Goal: Entertainment & Leisure: Consume media (video, audio)

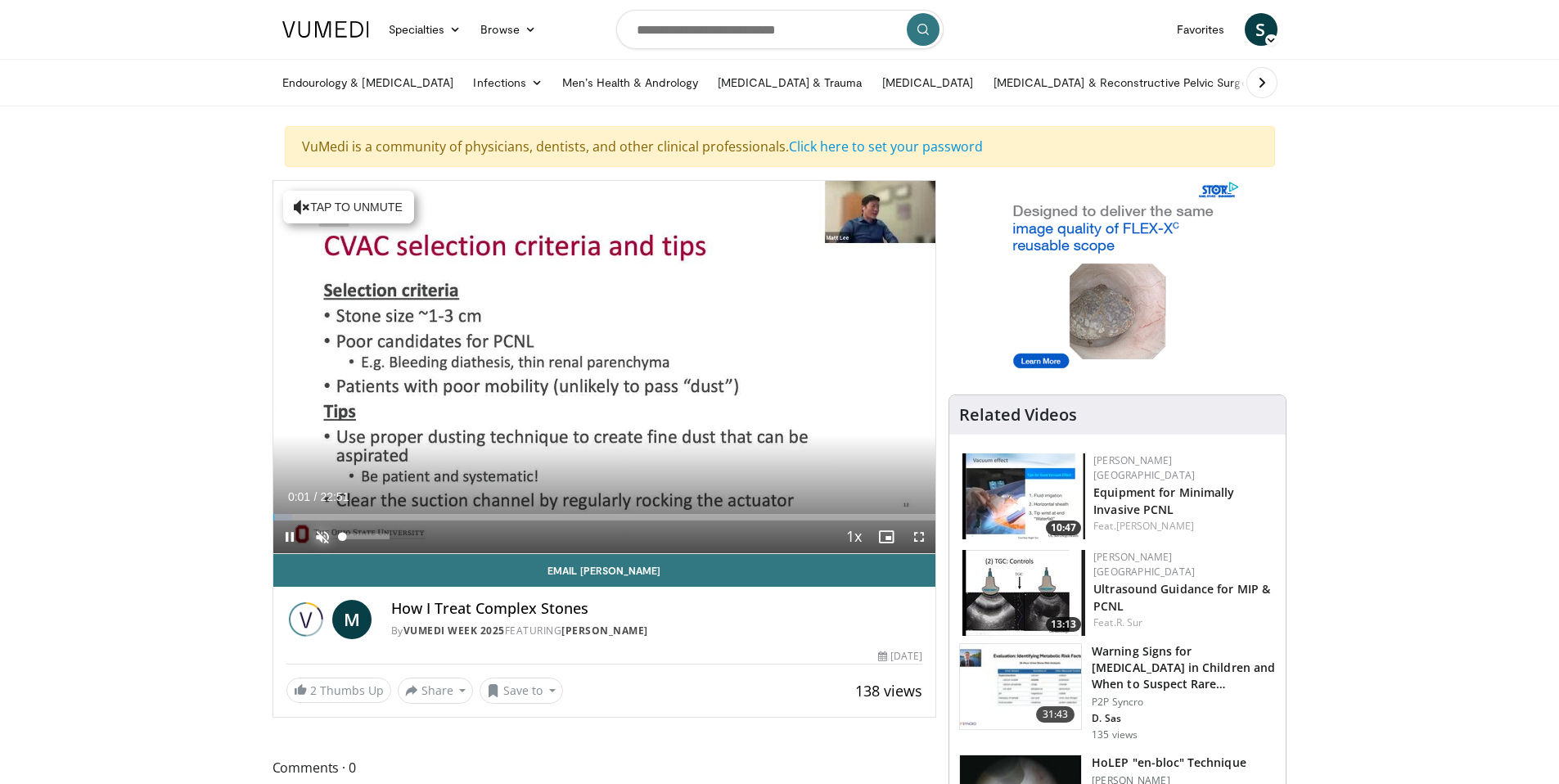
click at [318, 535] on span "Video Player" at bounding box center [322, 537] width 33 height 33
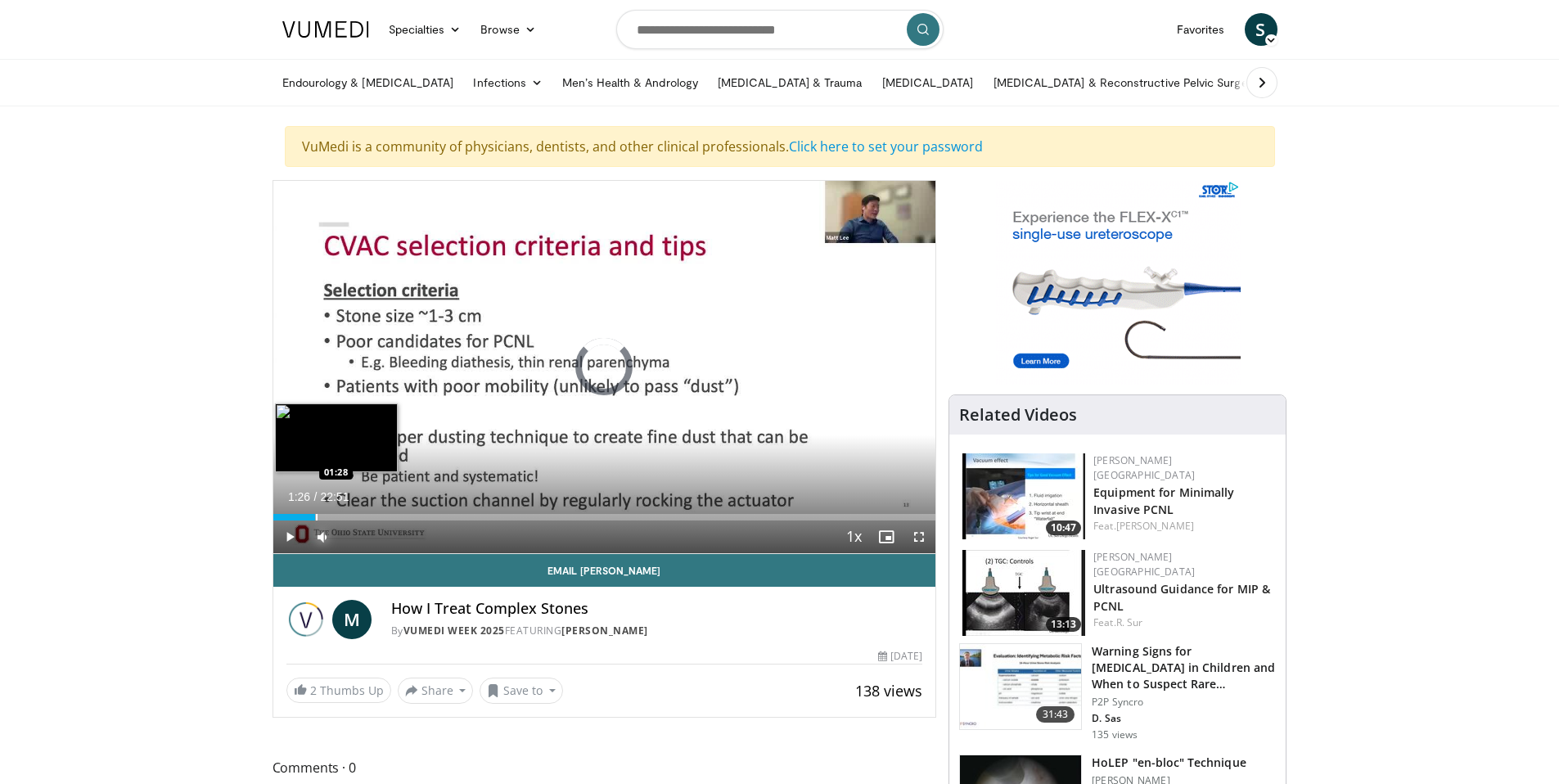
click at [314, 516] on div "Loaded : 2.89% 00:03 01:28" at bounding box center [605, 517] width 663 height 7
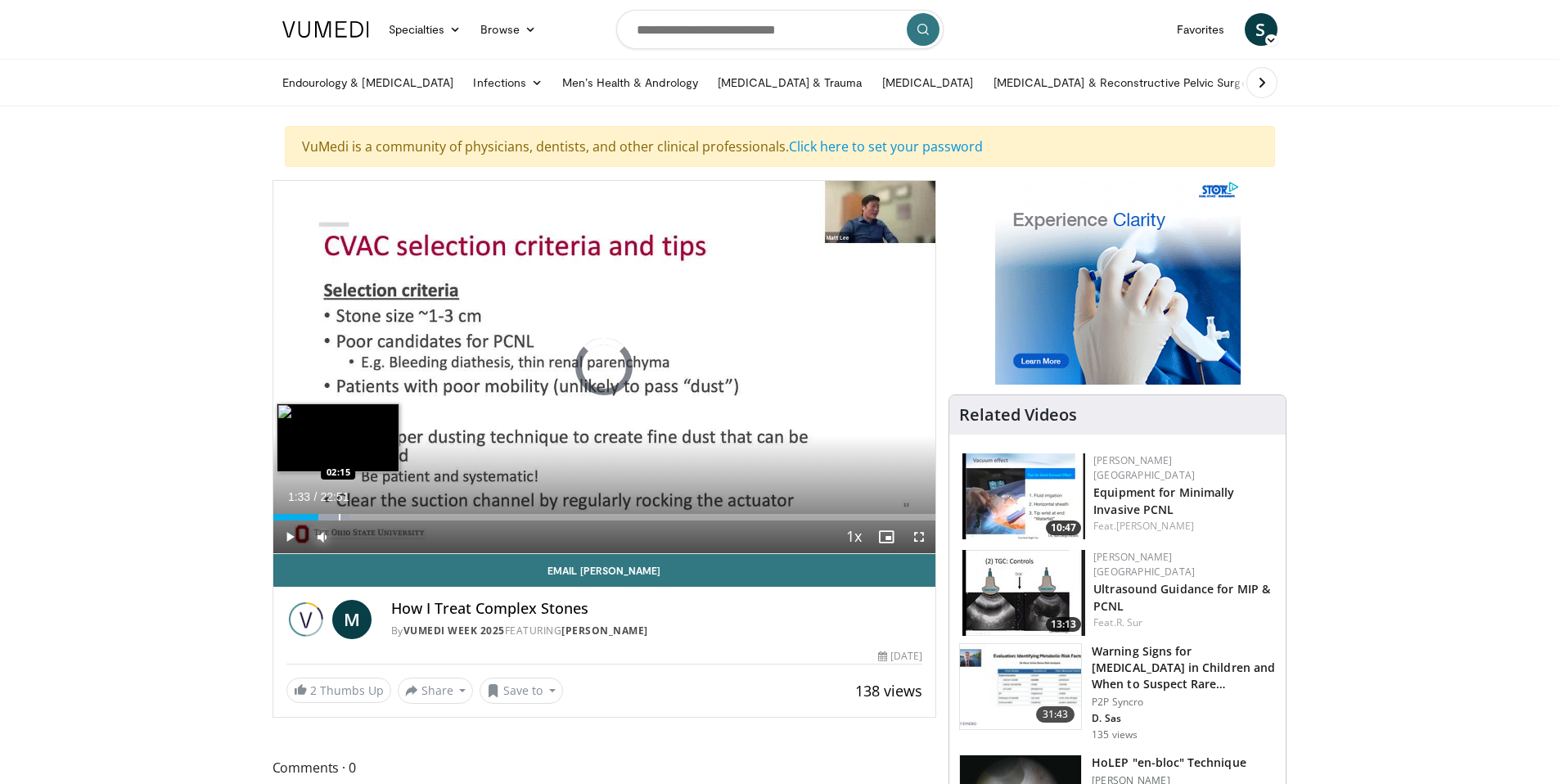
click at [337, 517] on div "Loaded : 11.57% 02:12 02:15" at bounding box center [605, 517] width 663 height 7
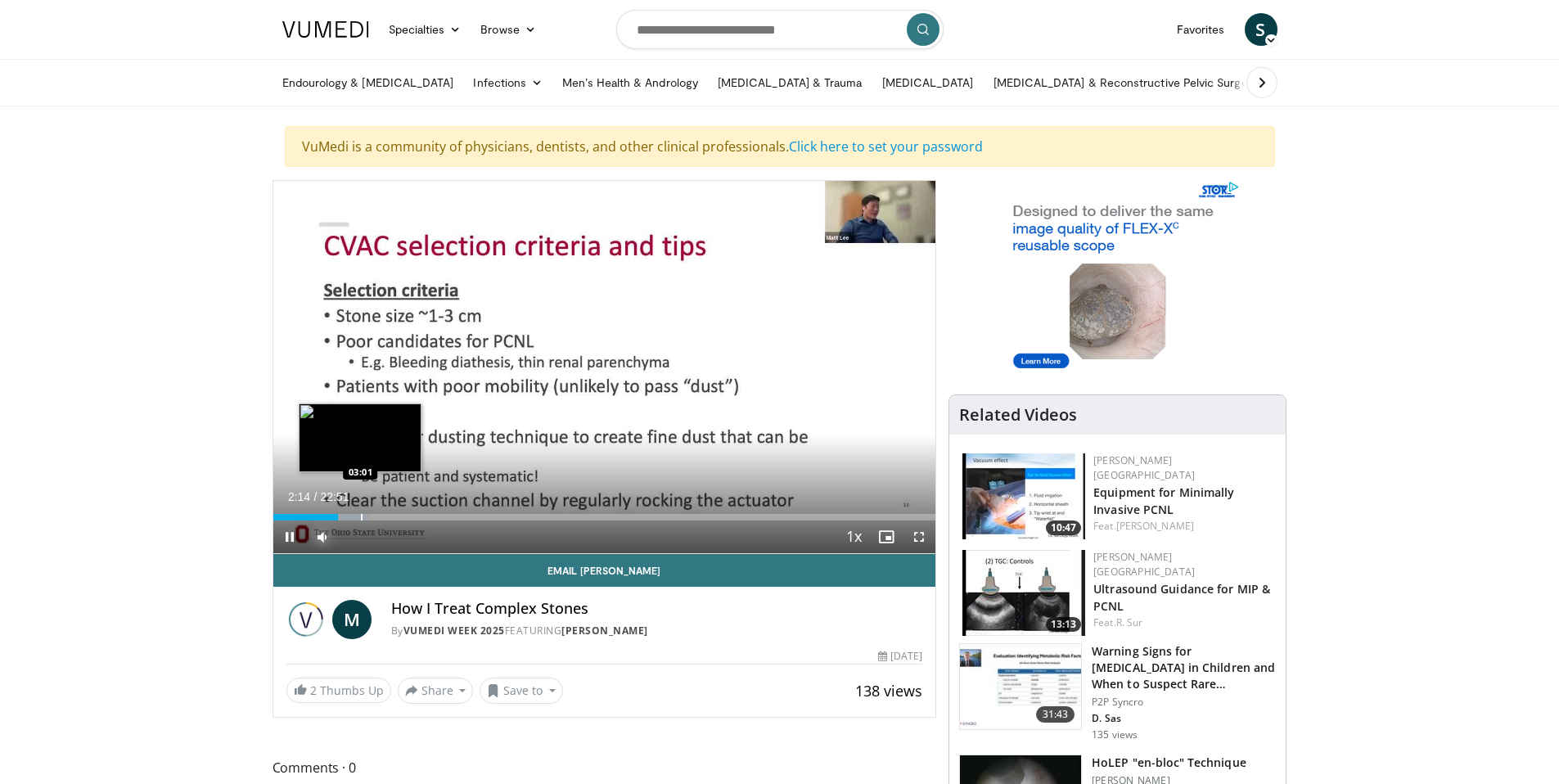
click at [361, 514] on div "Progress Bar" at bounding box center [362, 517] width 2 height 7
click at [386, 515] on div "Progress Bar" at bounding box center [387, 517] width 2 height 7
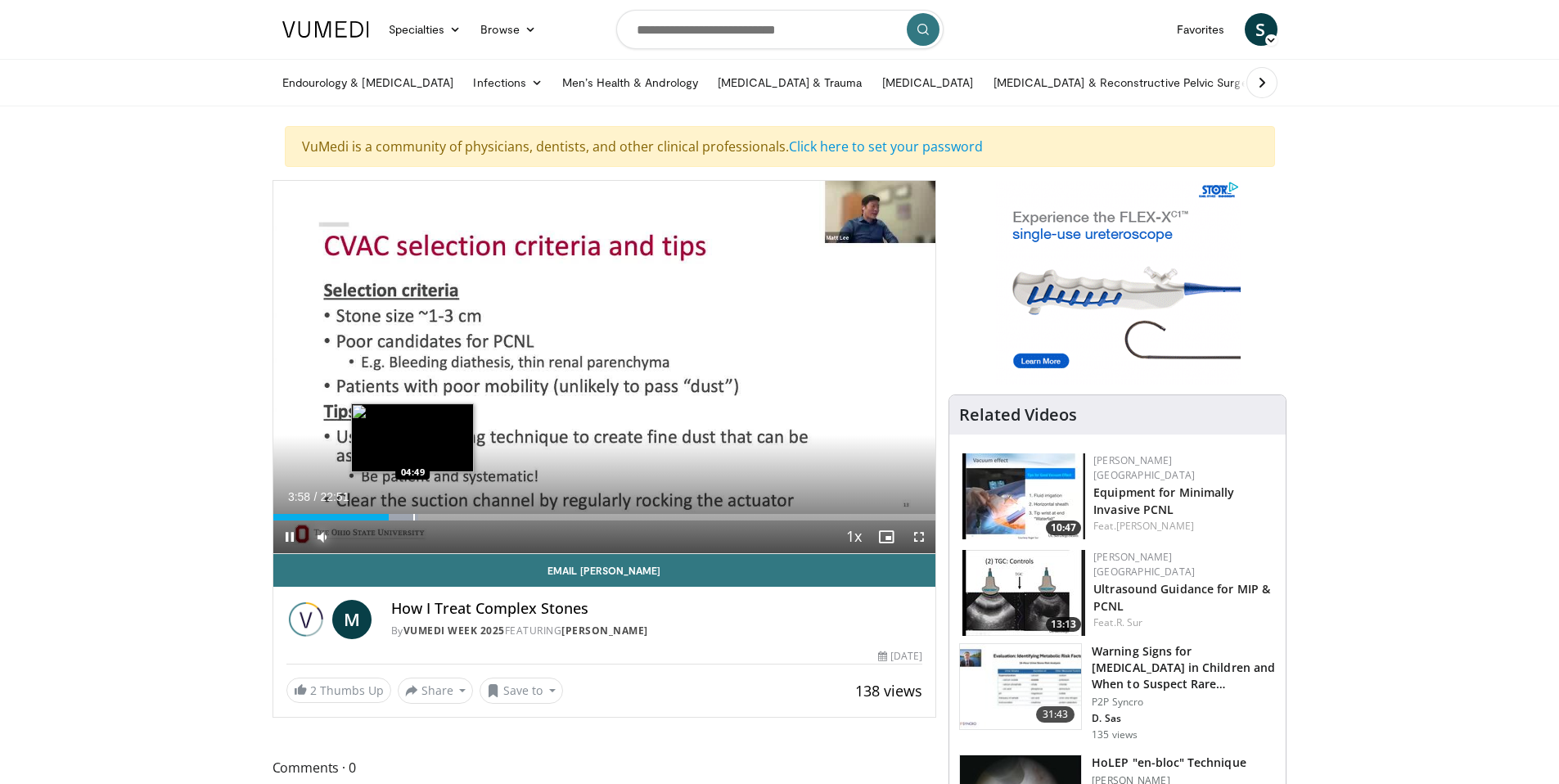
click at [413, 514] on div "Progress Bar" at bounding box center [414, 517] width 2 height 7
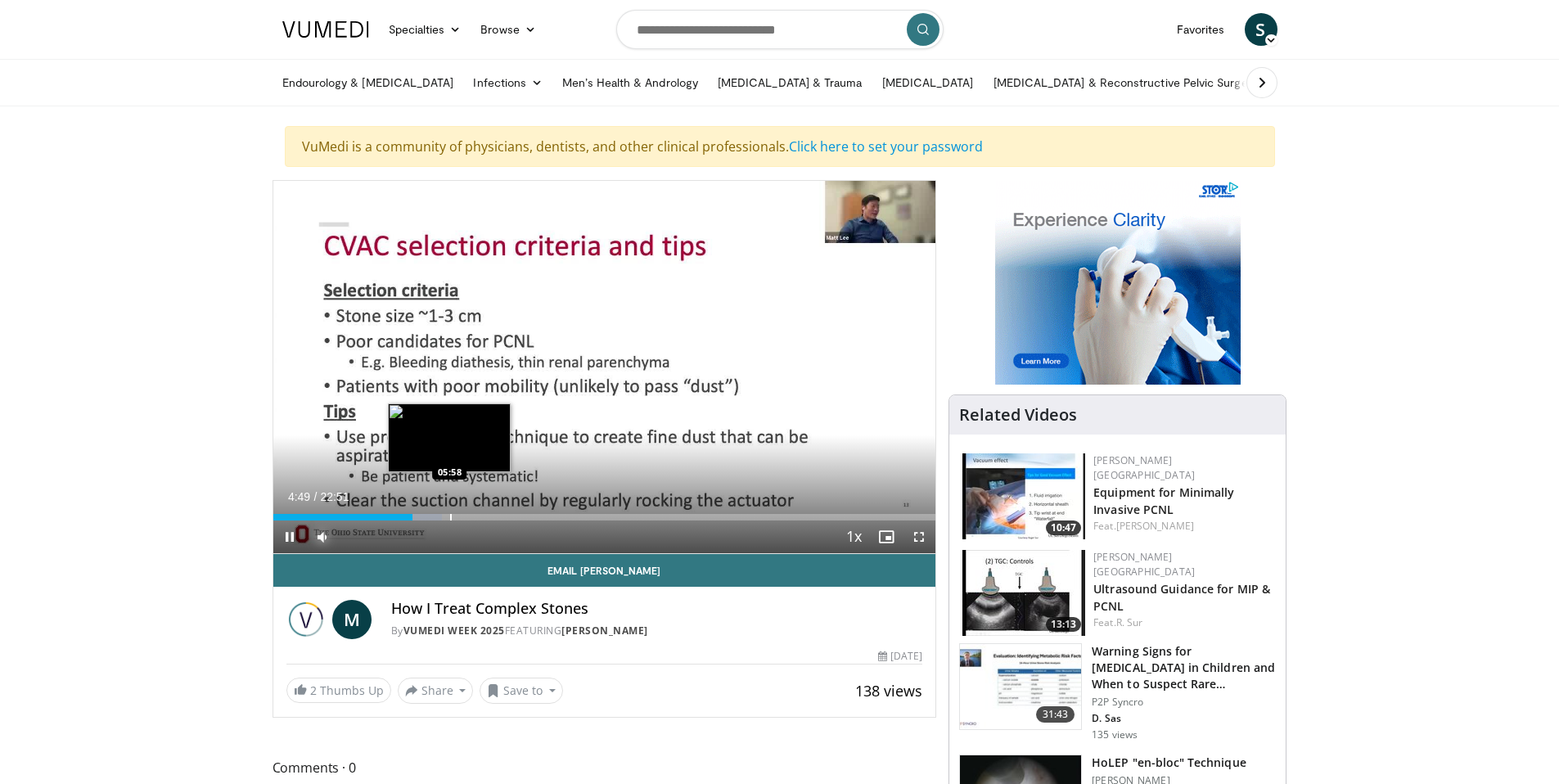
click at [450, 515] on div "Progress Bar" at bounding box center [451, 517] width 2 height 7
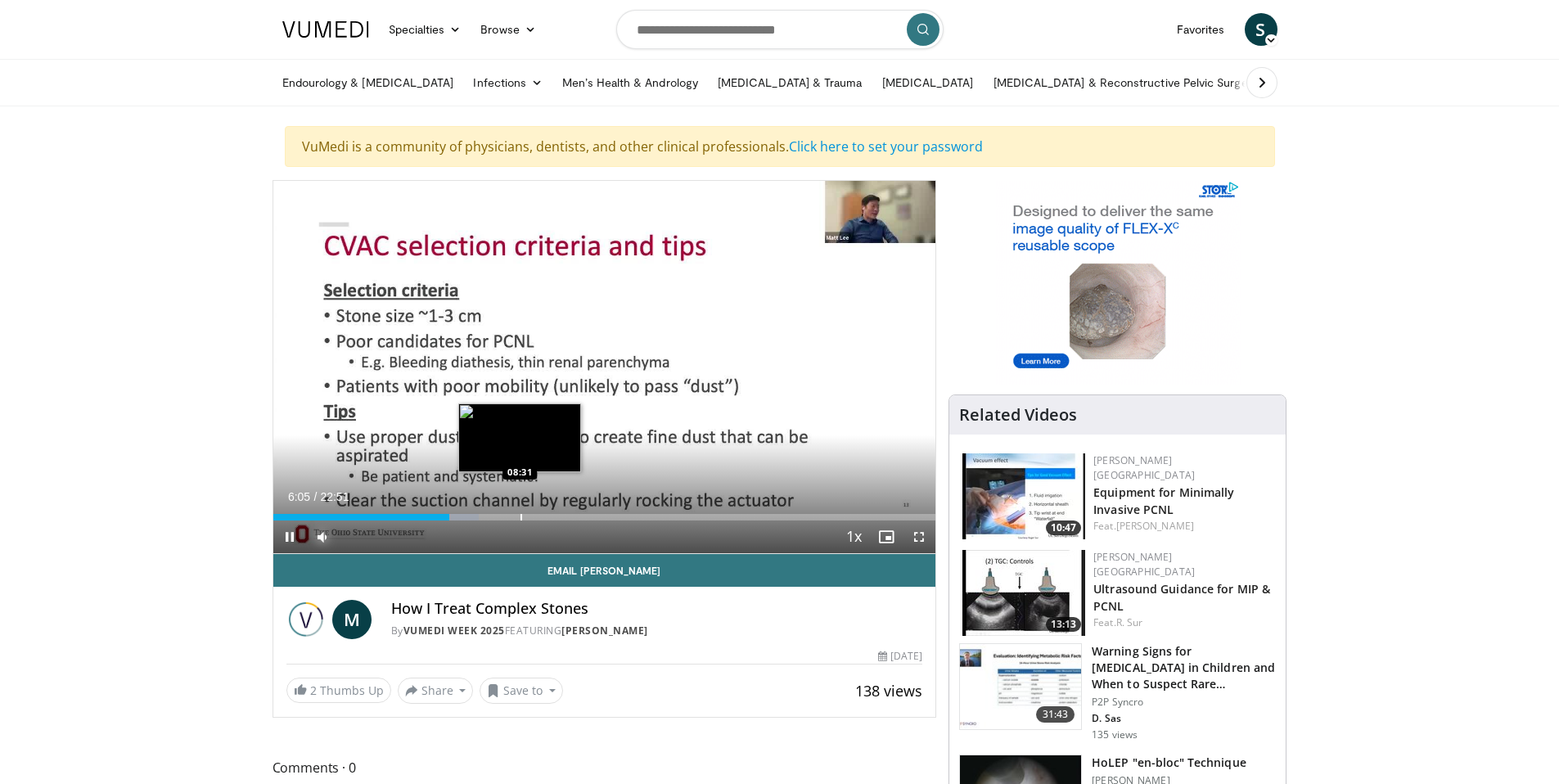
click at [520, 515] on div "Loaded : 31.10% 06:05 08:31" at bounding box center [605, 513] width 663 height 16
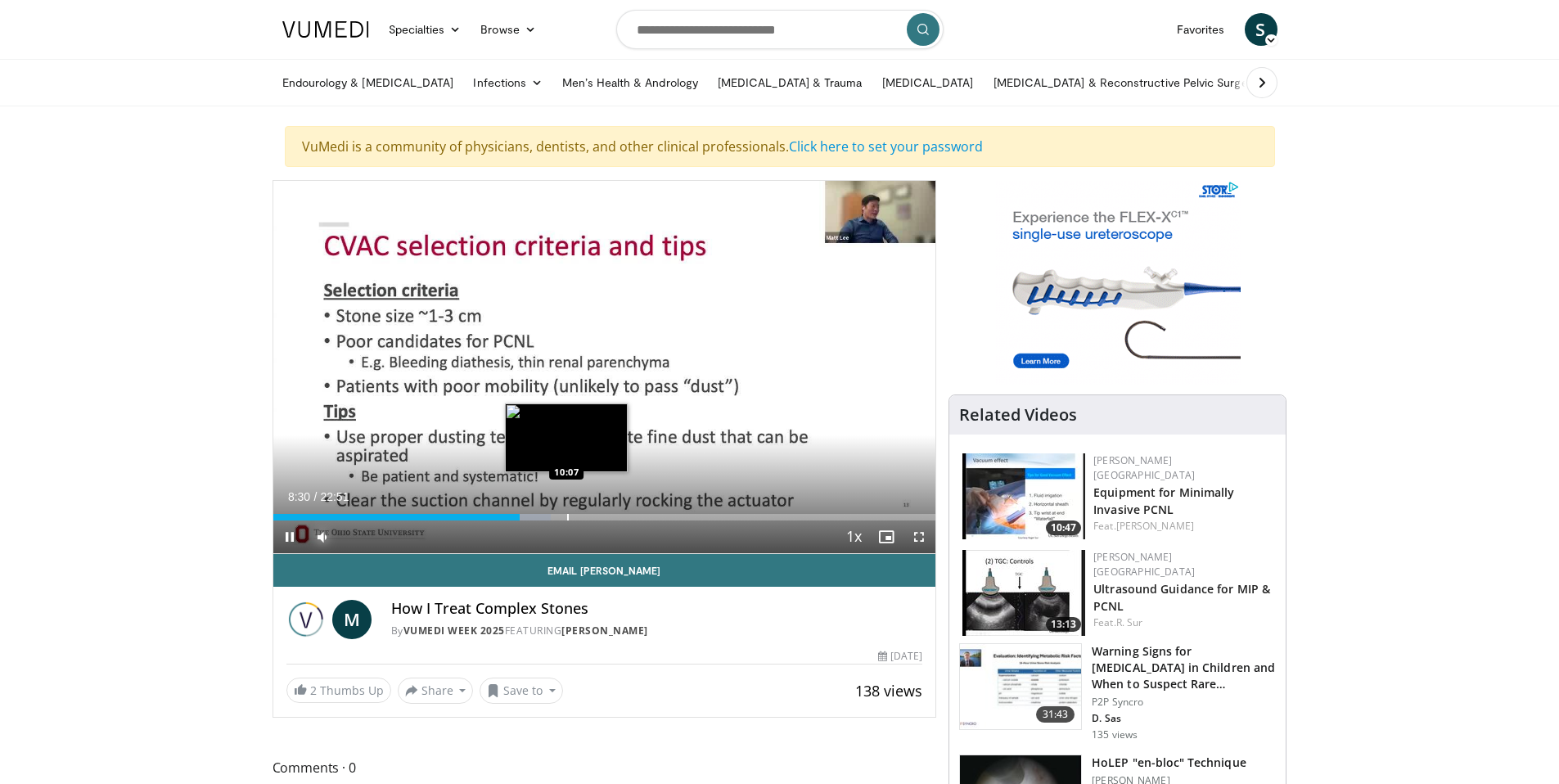
click at [567, 514] on div "Progress Bar" at bounding box center [568, 517] width 2 height 7
click at [525, 514] on div "Progress Bar" at bounding box center [526, 517] width 2 height 7
click at [592, 518] on div "Progress Bar" at bounding box center [593, 517] width 2 height 7
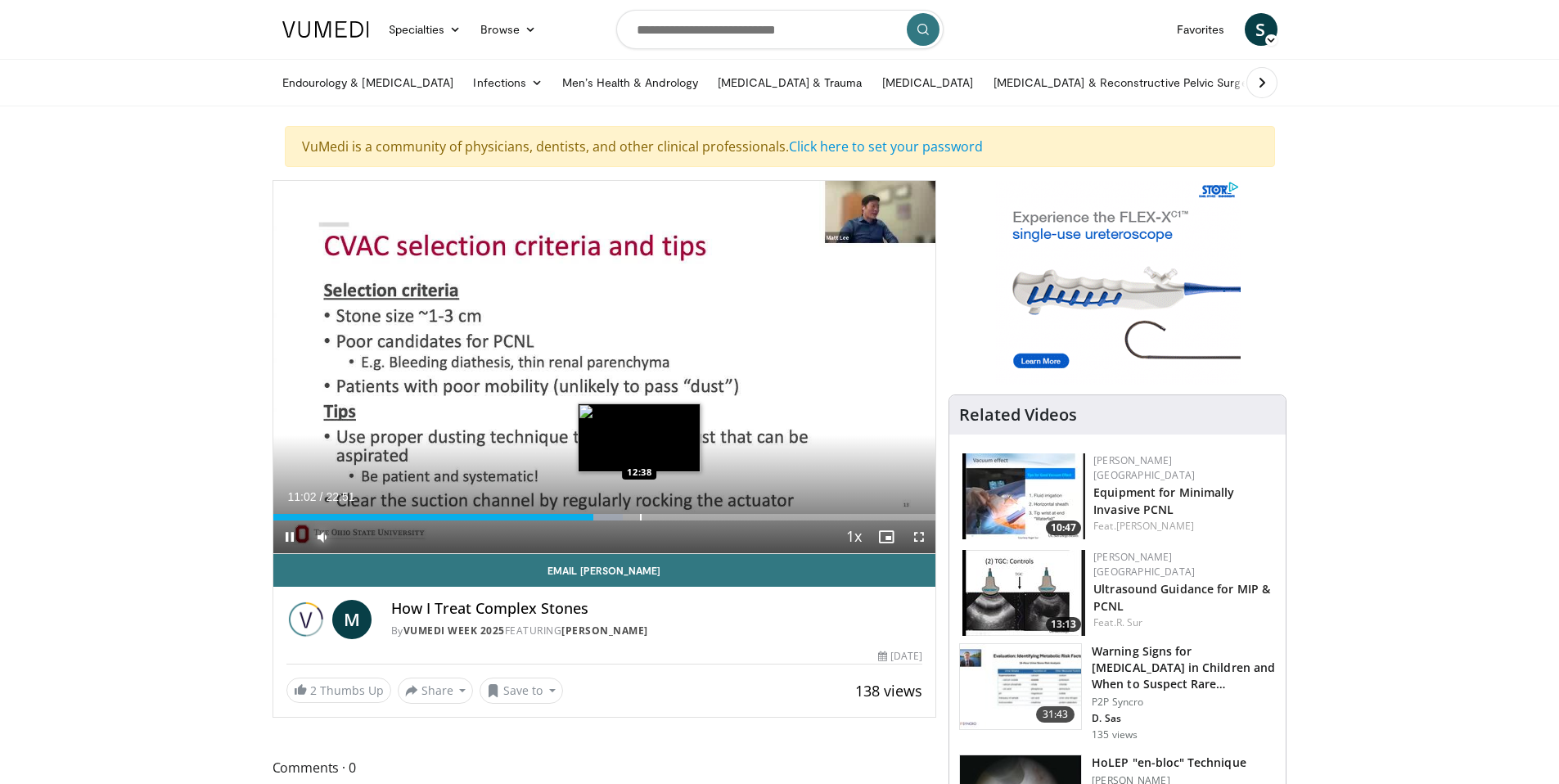
click at [640, 517] on div "Progress Bar" at bounding box center [641, 517] width 2 height 7
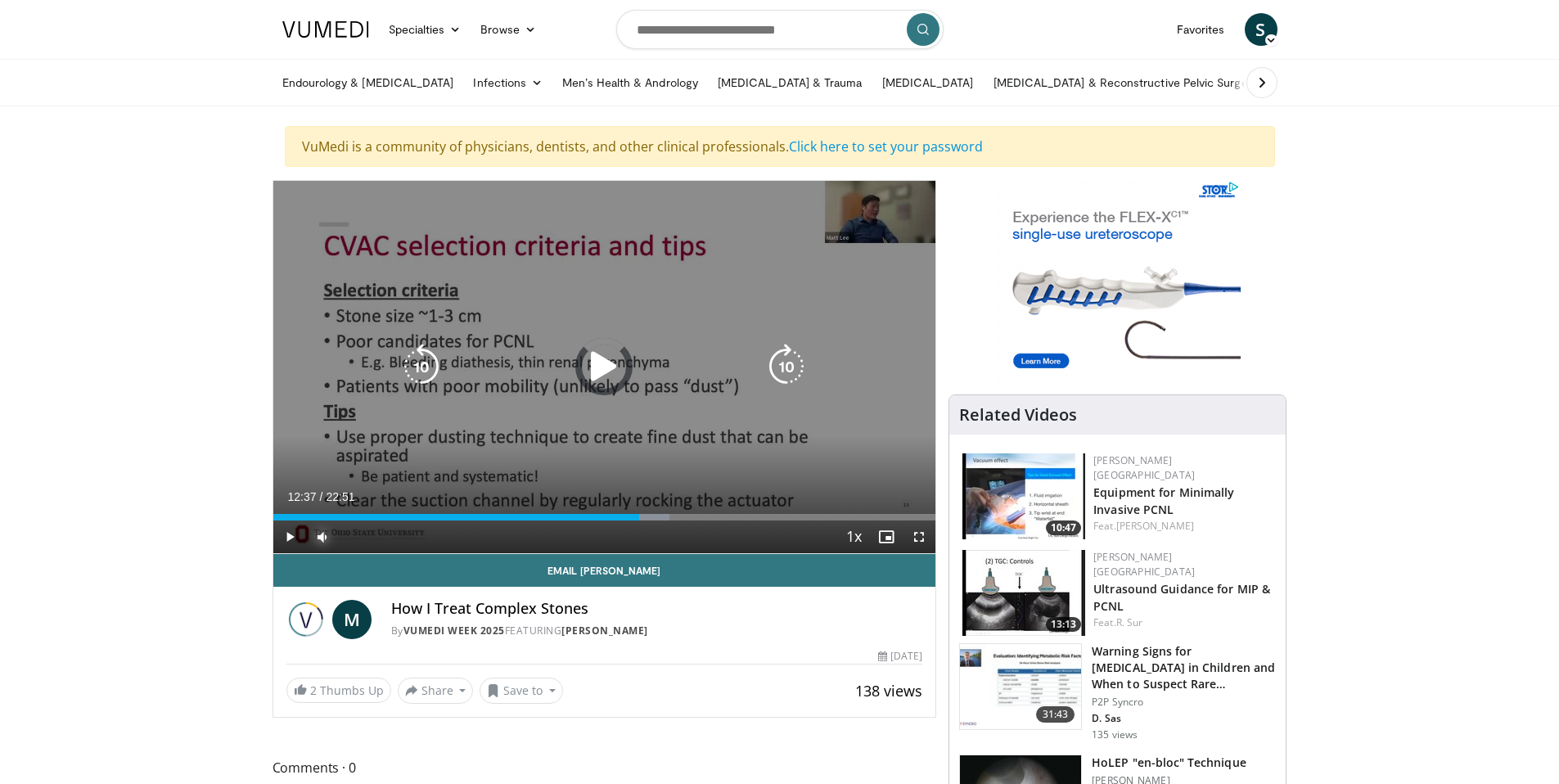
click at [697, 508] on div "Loaded : 59.84% 12:37 14:28" at bounding box center [605, 513] width 663 height 16
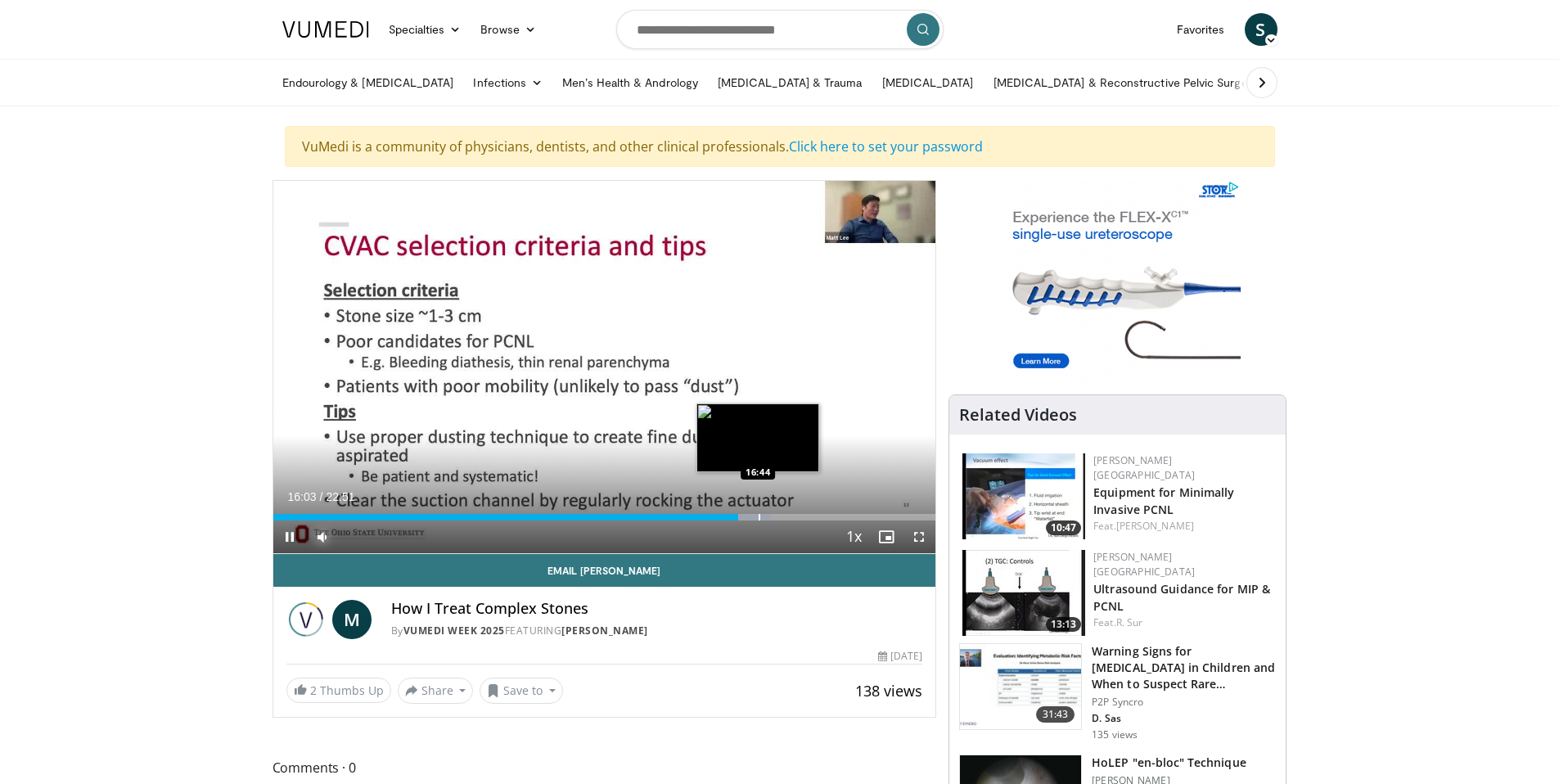
click at [757, 513] on div "Loaded : 75.17% 16:03 16:44" at bounding box center [605, 513] width 663 height 16
click at [776, 517] on div "Progress Bar" at bounding box center [775, 517] width 2 height 7
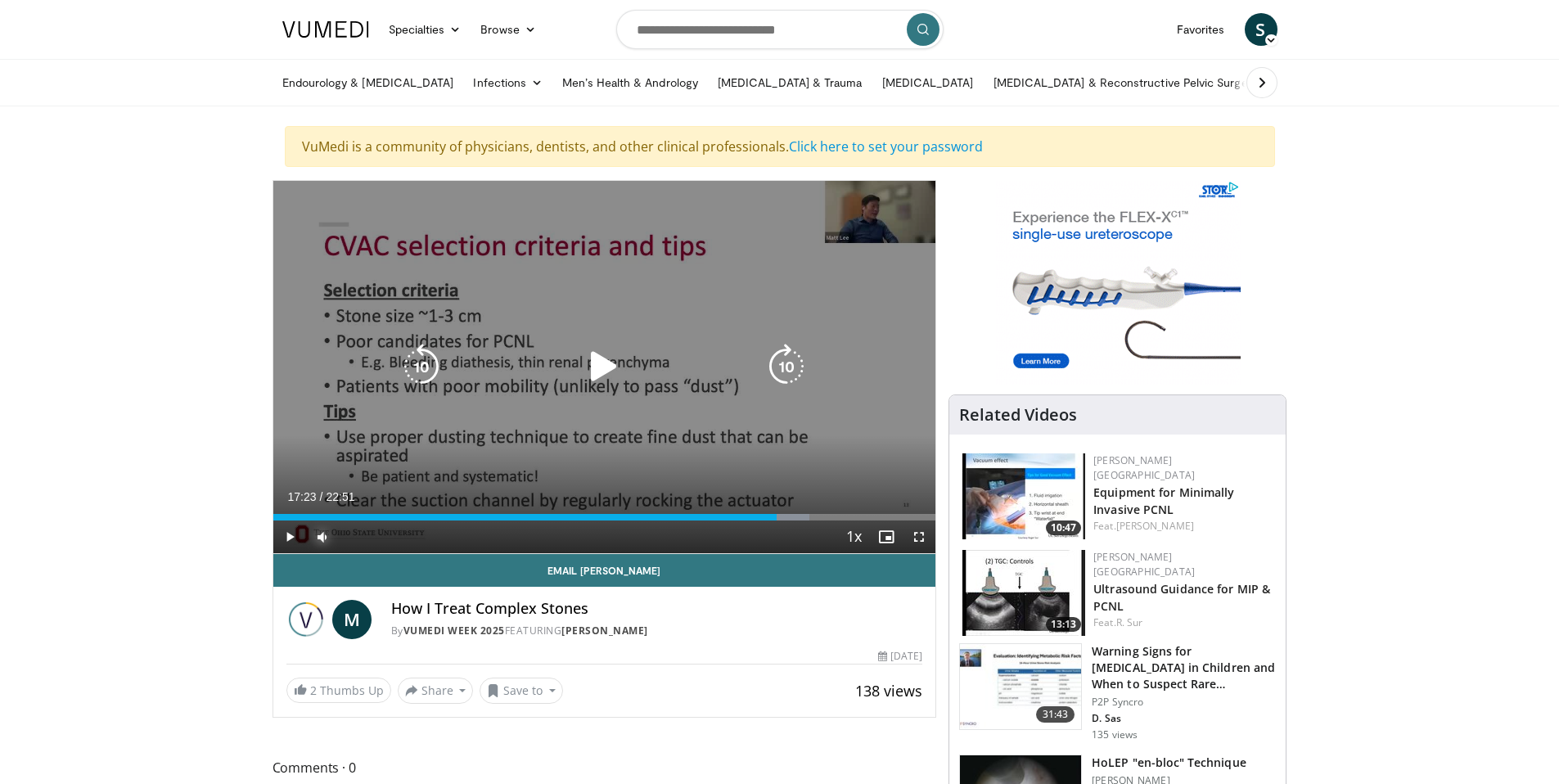
click at [0, 0] on div "Progress Bar" at bounding box center [0, 0] width 0 height 0
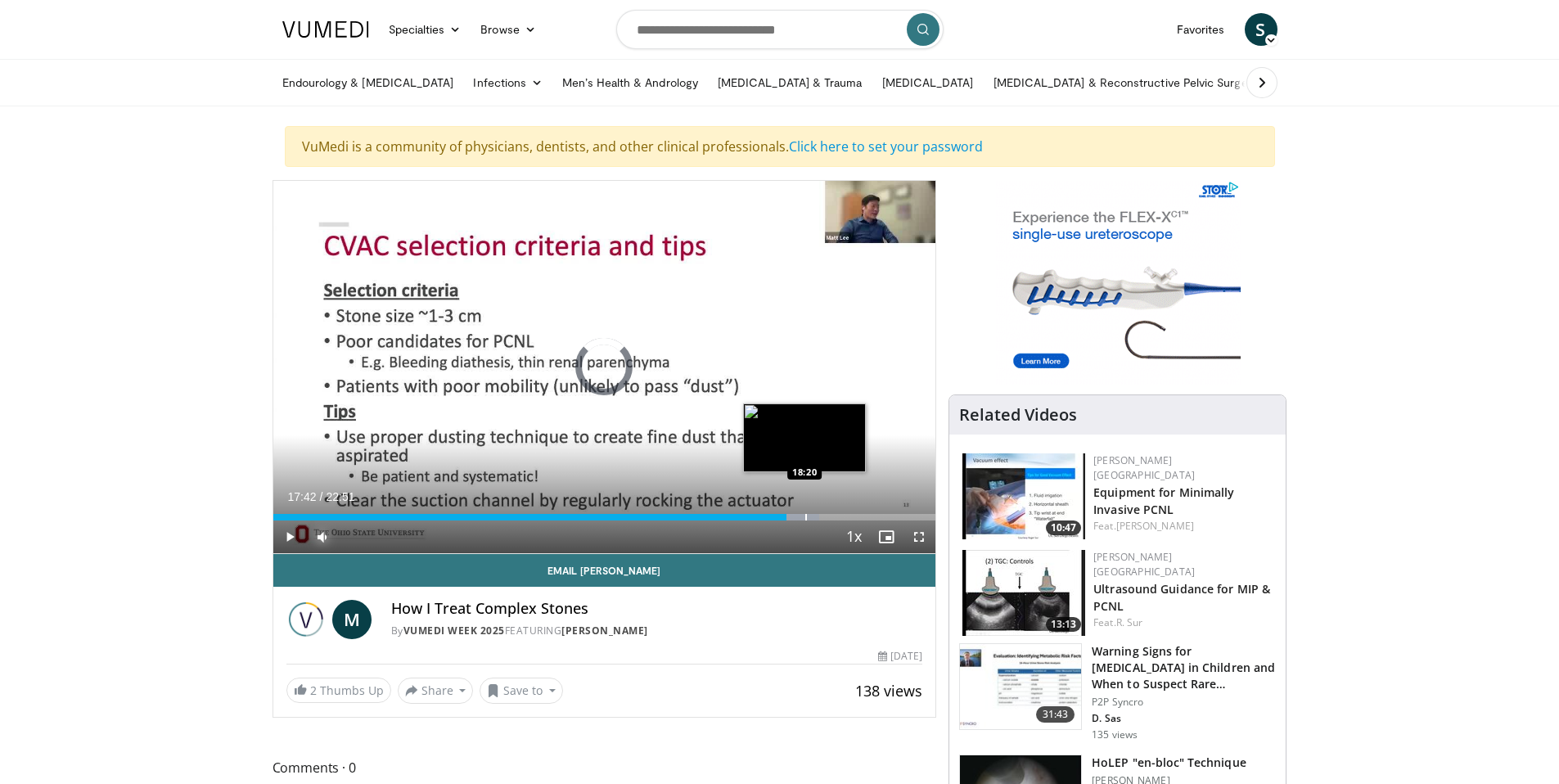
click at [803, 518] on div "Loaded : 82.45% 17:43 18:20" at bounding box center [605, 517] width 663 height 7
click at [824, 517] on div "Loaded : 84.62% 18:19 18:46" at bounding box center [605, 517] width 663 height 7
click at [842, 514] on div "Progress Bar" at bounding box center [843, 517] width 2 height 7
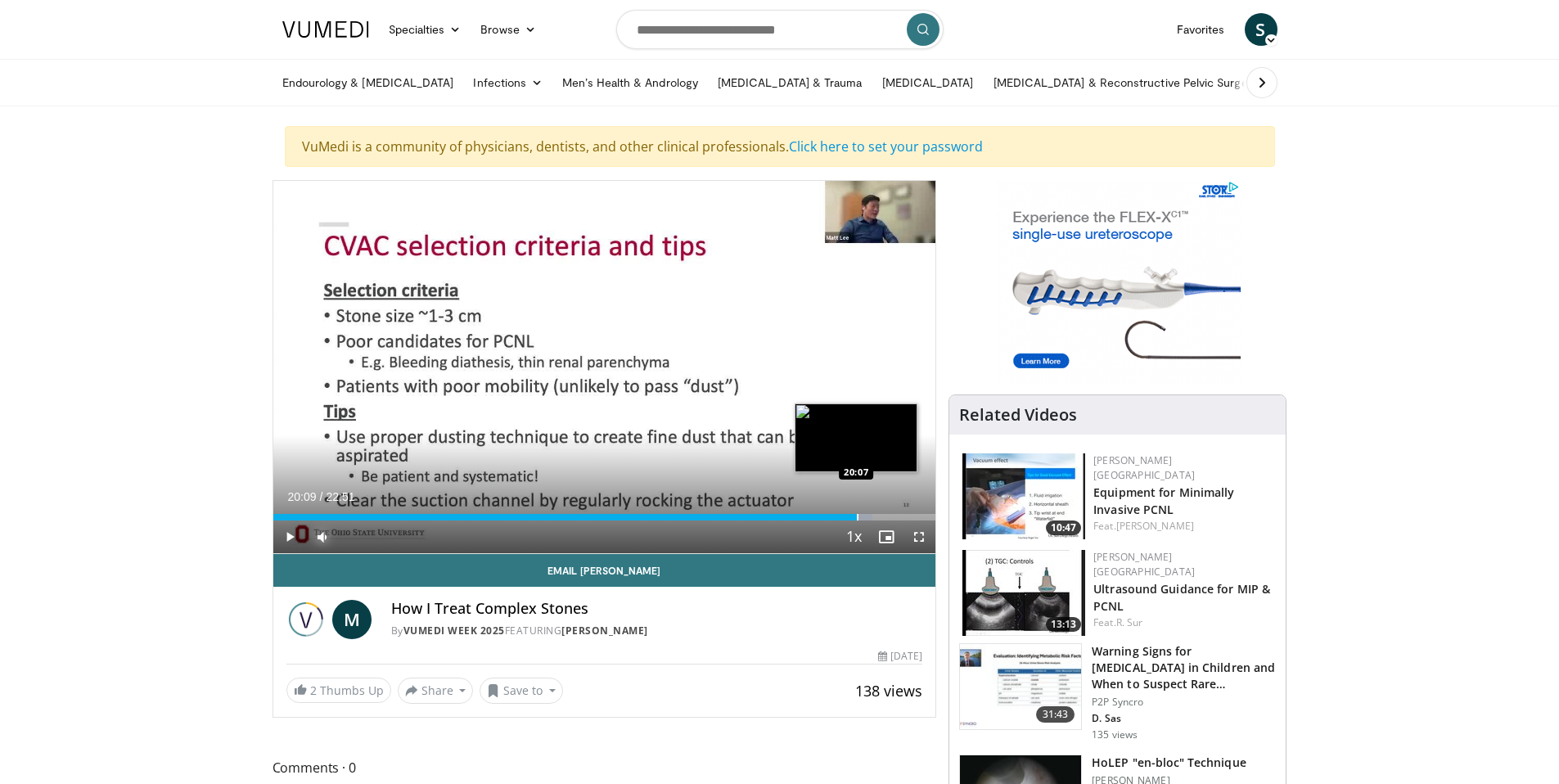
click at [857, 514] on div "Progress Bar" at bounding box center [858, 517] width 2 height 7
click at [877, 518] on div "Progress Bar" at bounding box center [878, 517] width 2 height 7
click at [886, 518] on div "Progress Bar" at bounding box center [887, 517] width 2 height 7
click at [906, 518] on div "Progress Bar" at bounding box center [905, 517] width 2 height 7
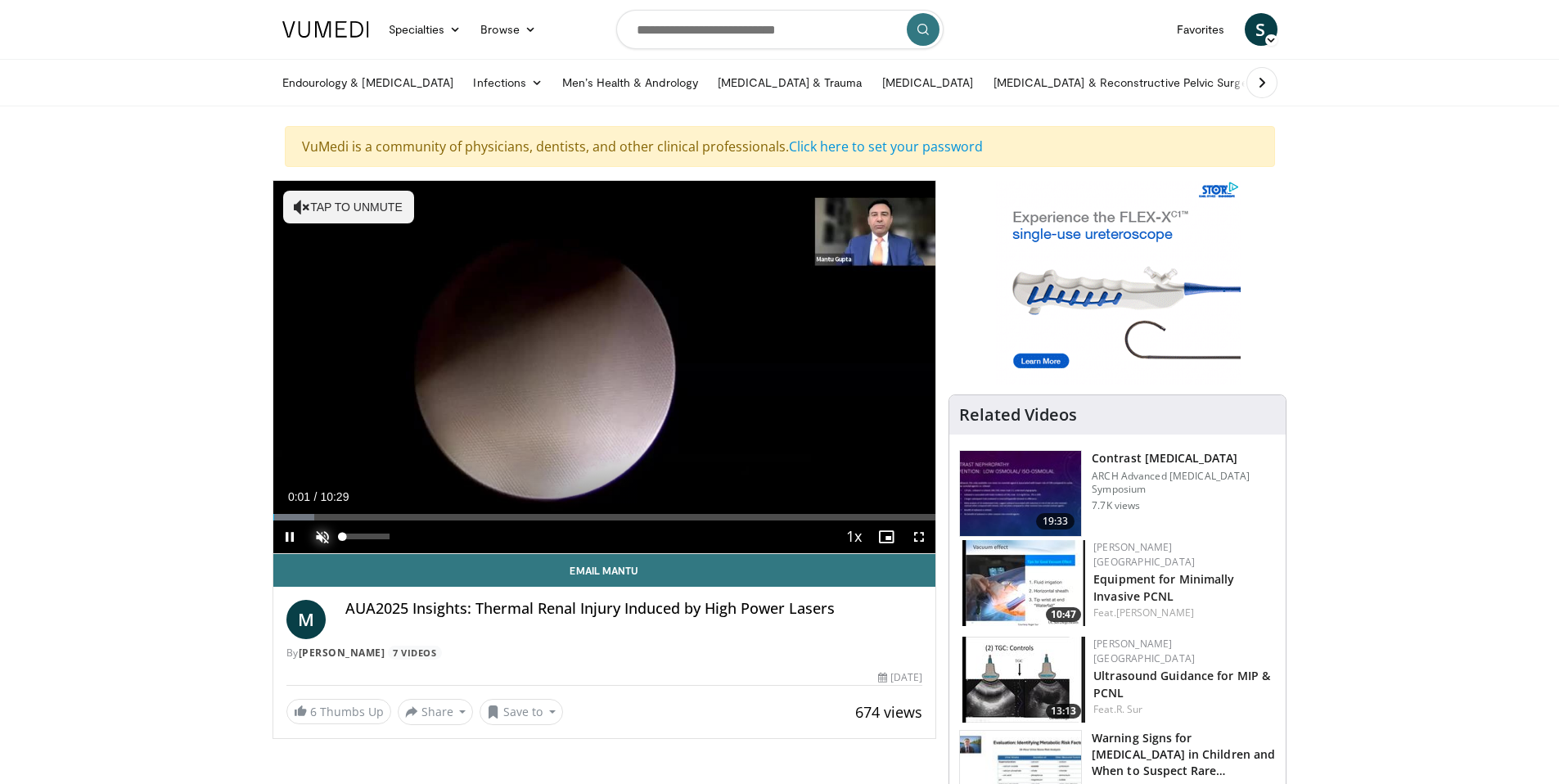
click at [322, 537] on span "Video Player" at bounding box center [322, 537] width 33 height 33
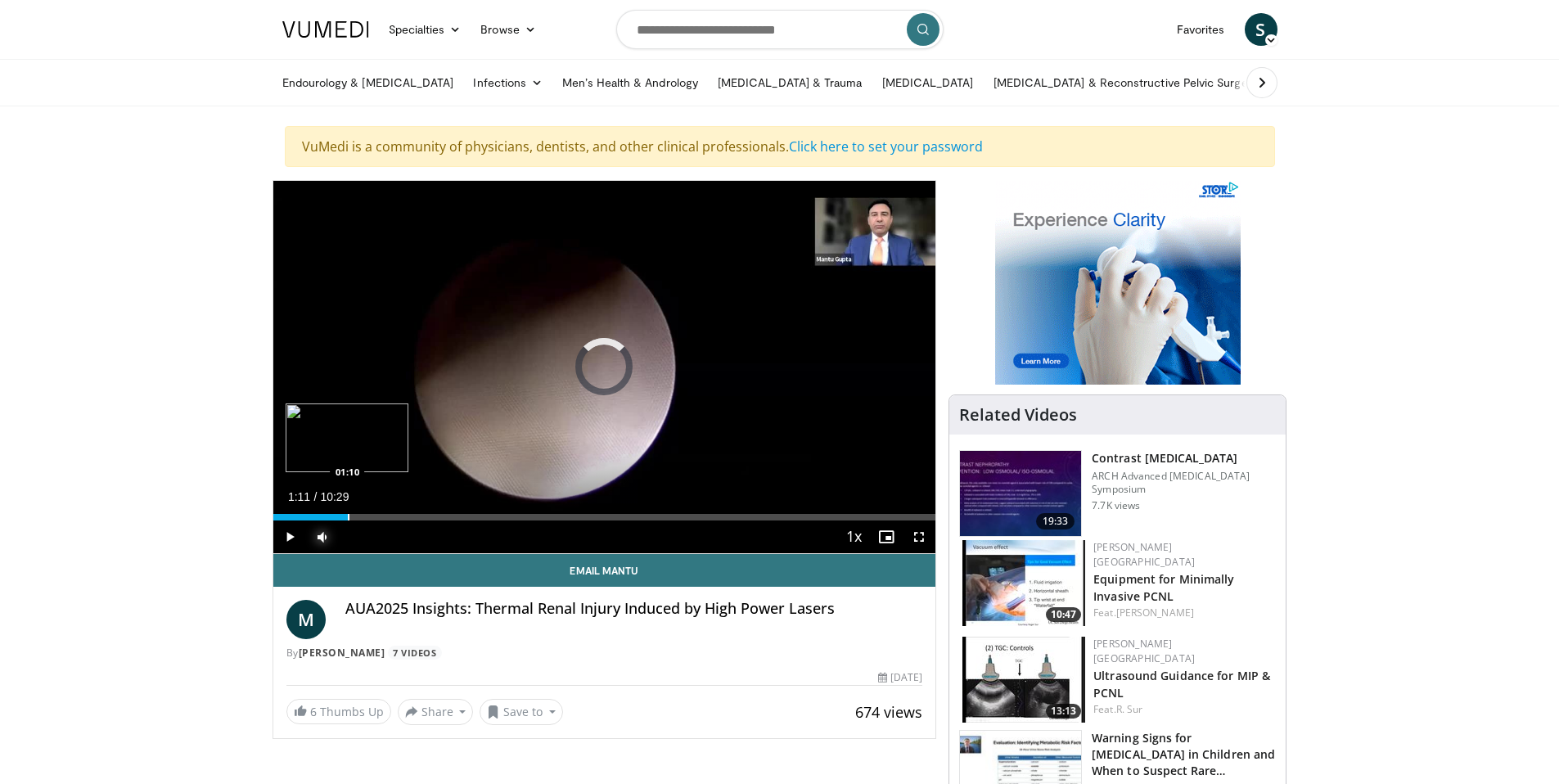
click at [348, 517] on div "Progress Bar" at bounding box center [349, 517] width 2 height 7
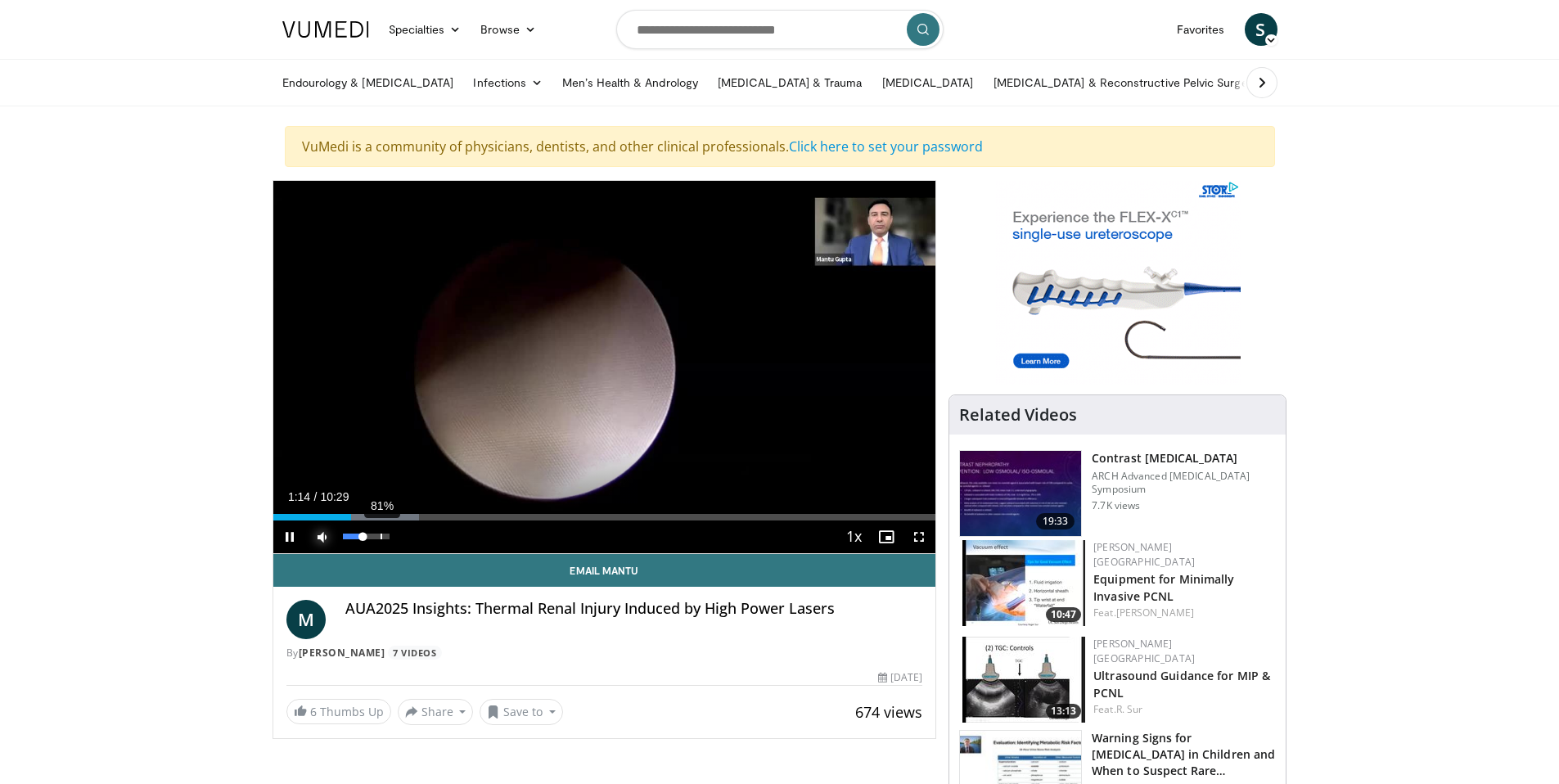
click at [381, 535] on div "81%" at bounding box center [366, 536] width 47 height 6
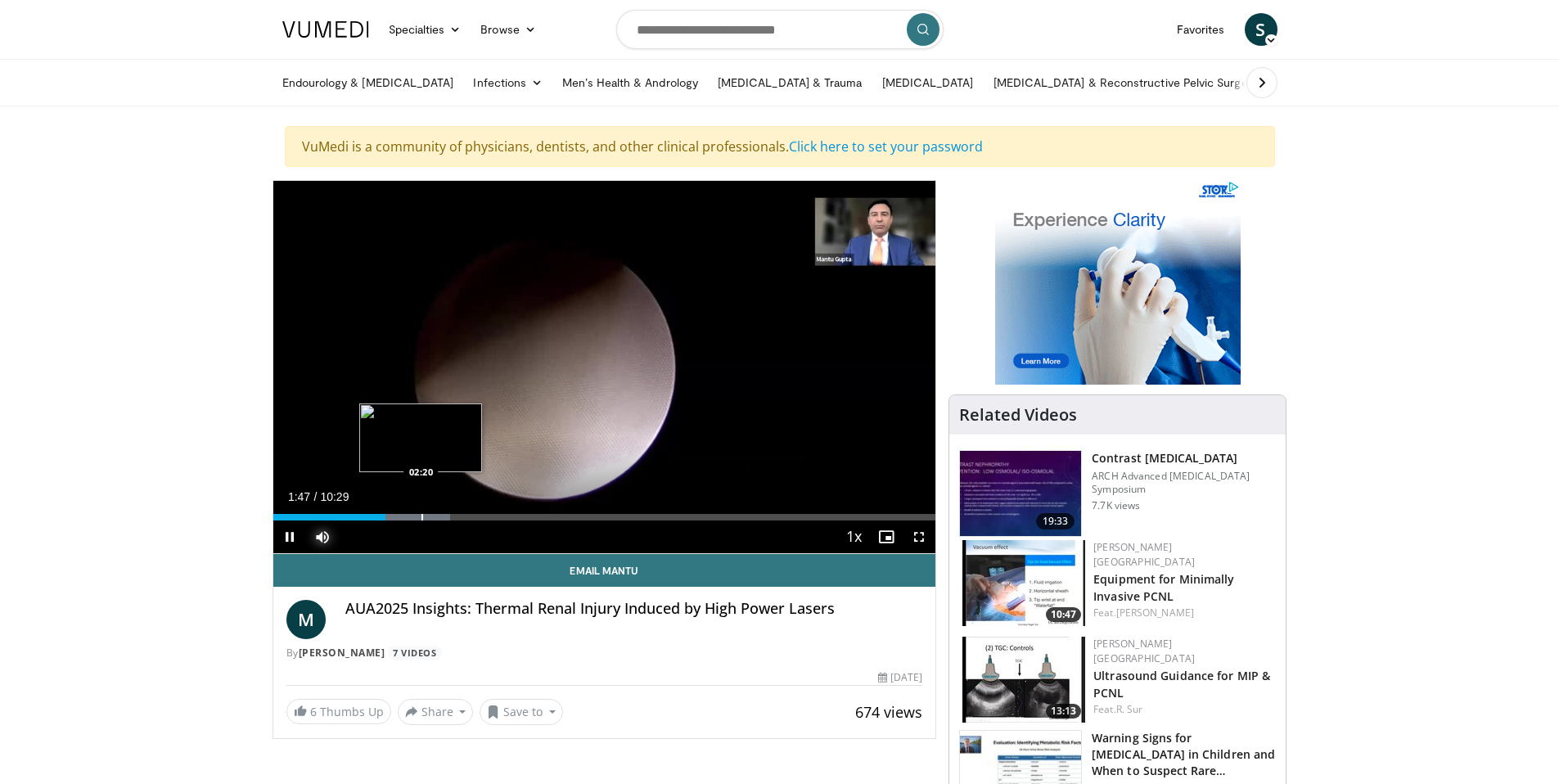
click at [421, 515] on div "Progress Bar" at bounding box center [422, 517] width 2 height 7
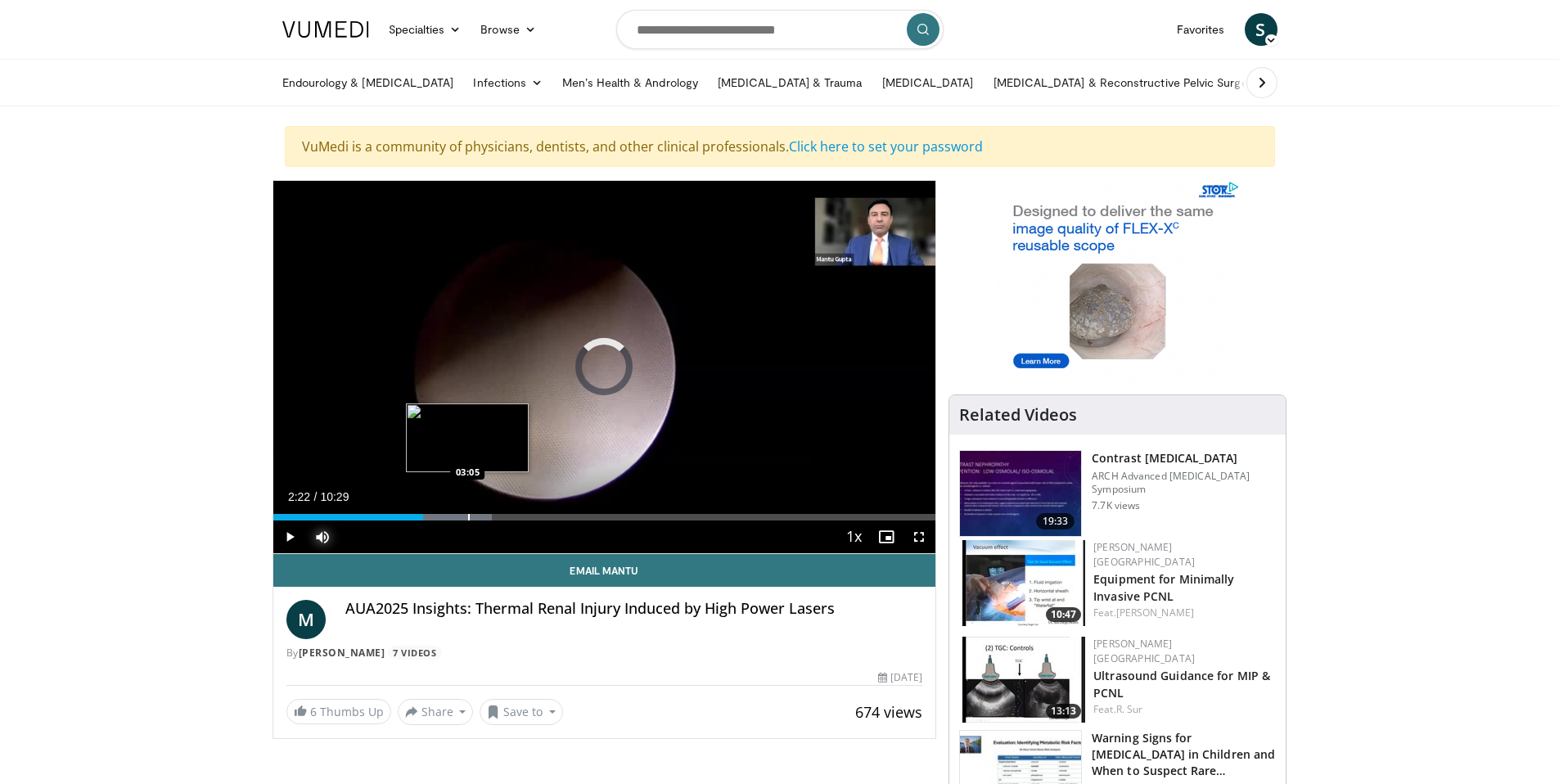
click at [469, 514] on div "Progress Bar" at bounding box center [469, 517] width 2 height 7
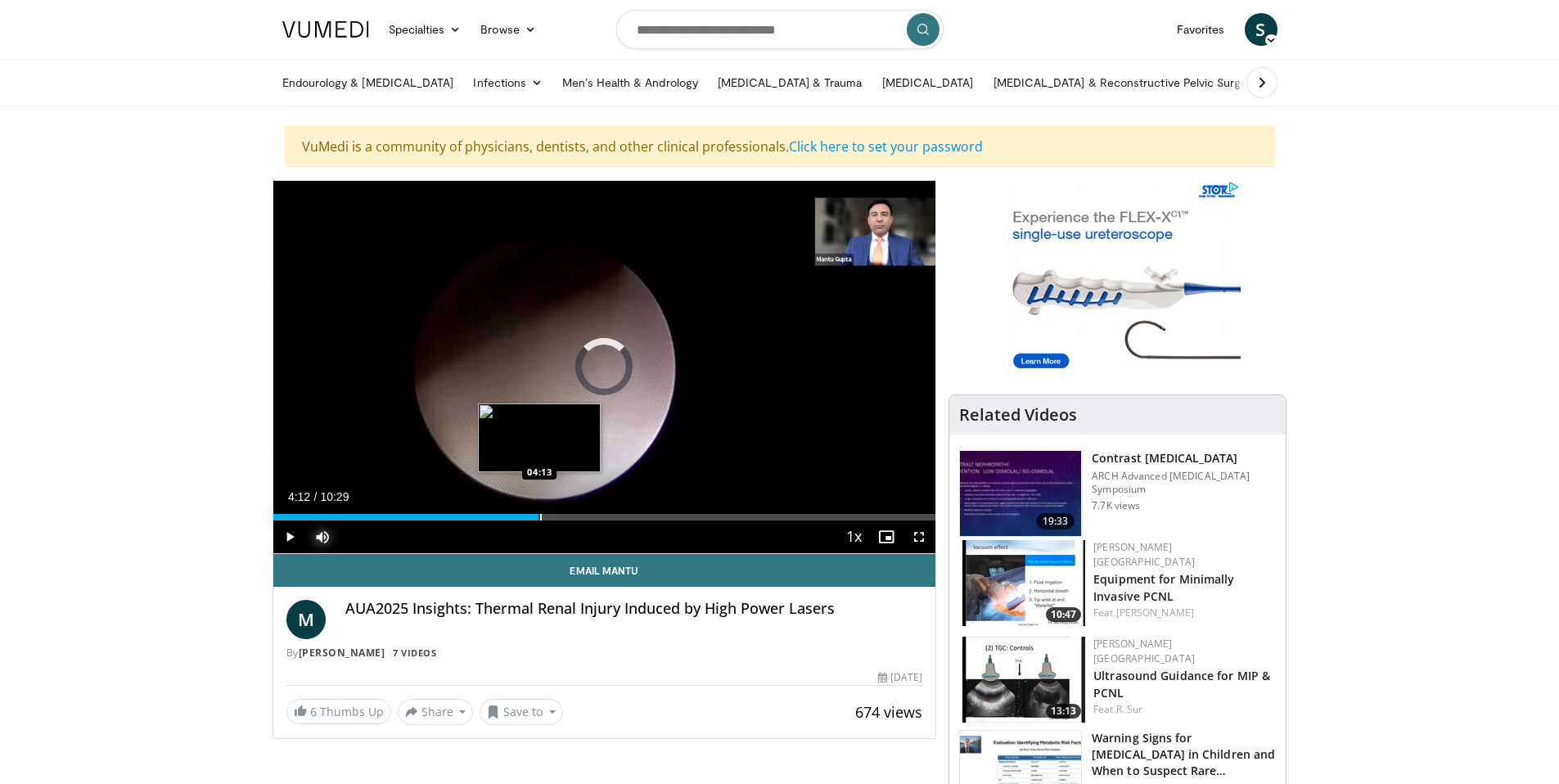
click at [541, 514] on div "Progress Bar" at bounding box center [541, 517] width 2 height 7
